Goal: Information Seeking & Learning: Learn about a topic

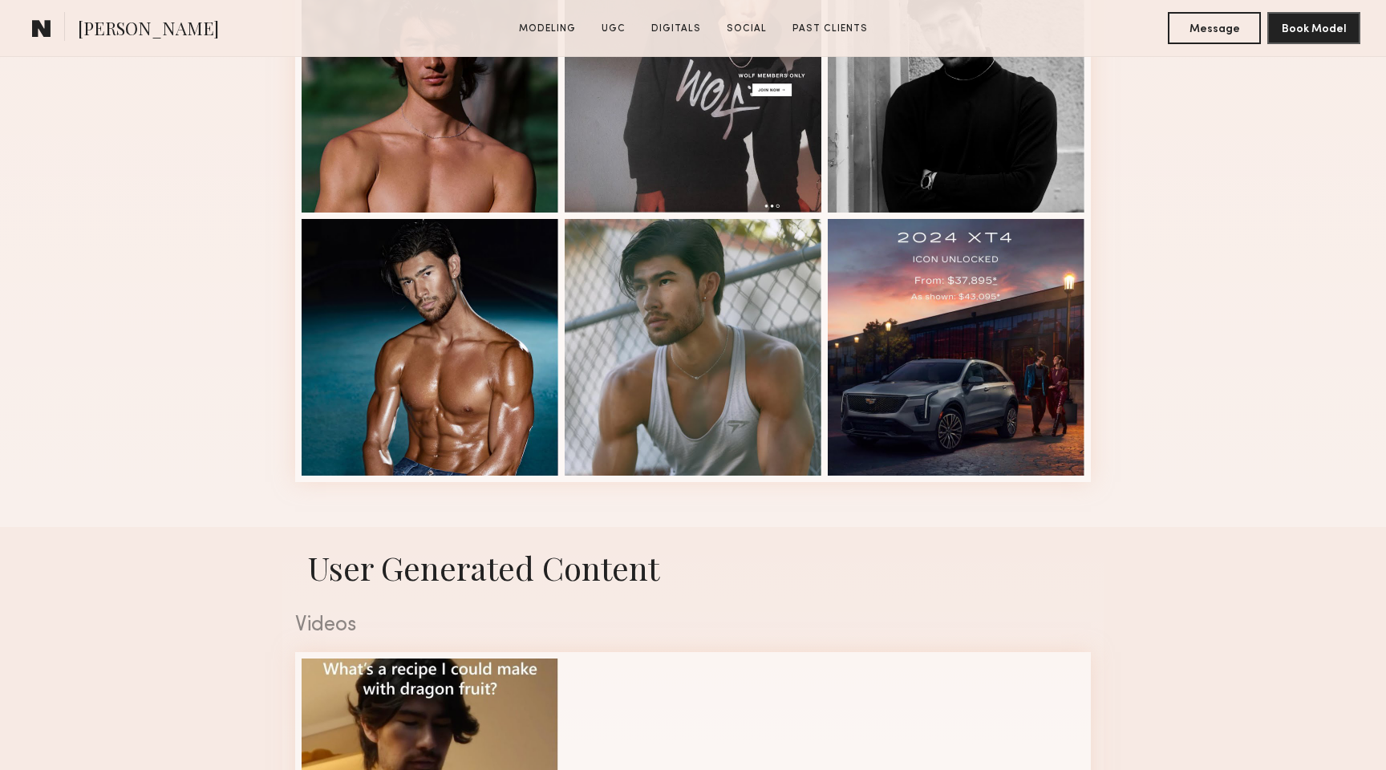
scroll to position [1048, 0]
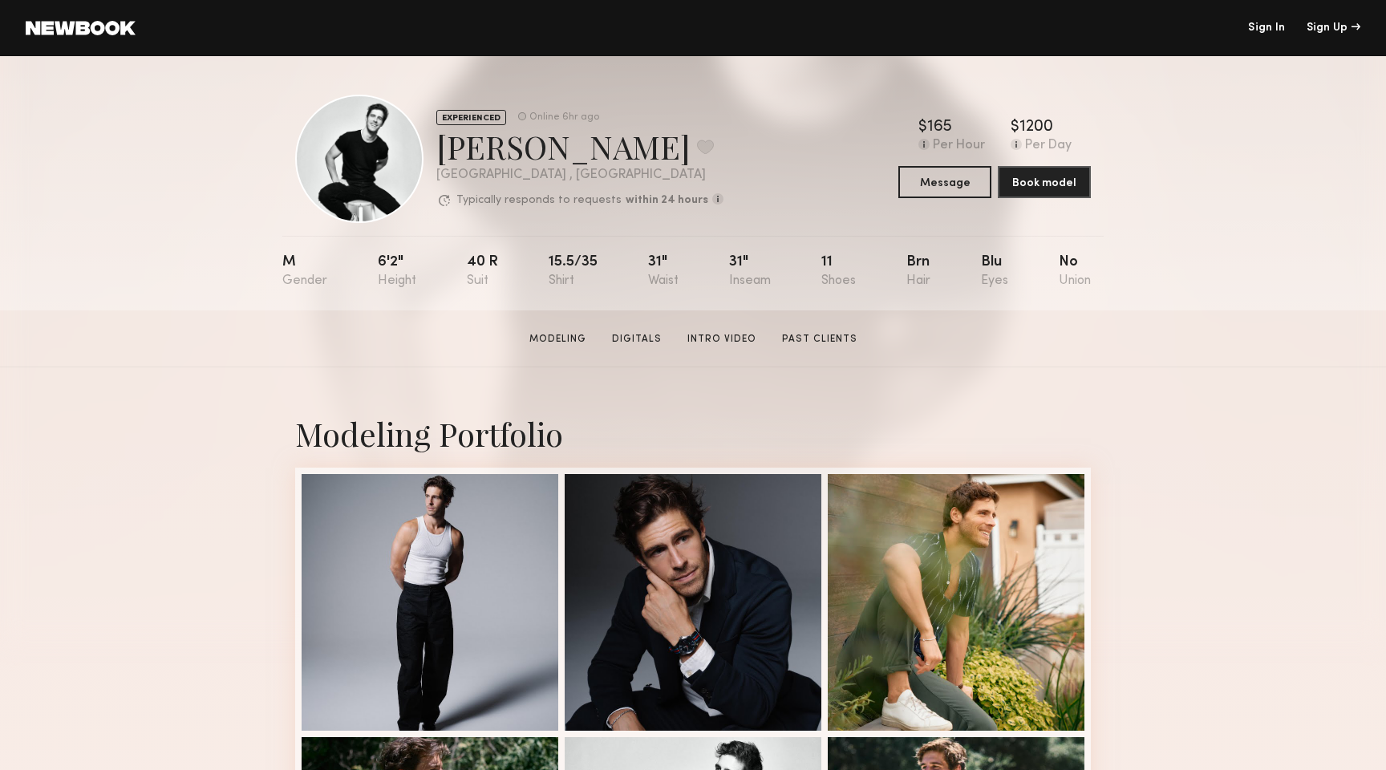
click at [1213, 267] on div "EXPERIENCED Online 6hr ago [PERSON_NAME] Favorite [GEOGRAPHIC_DATA] , [GEOGRAPH…" at bounding box center [693, 183] width 1386 height 254
